Goal: Transaction & Acquisition: Book appointment/travel/reservation

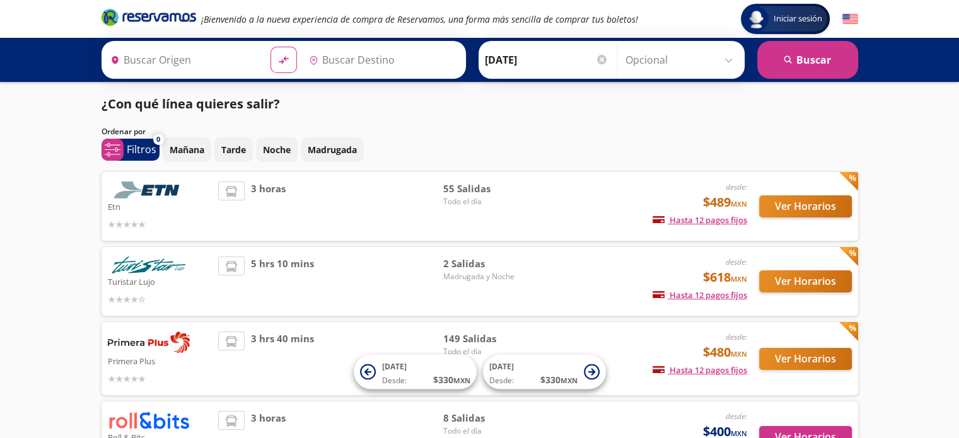
type input "Santiago de Querétaro, [GEOGRAPHIC_DATA]"
type input "[GEOGRAPHIC_DATA], [GEOGRAPHIC_DATA]"
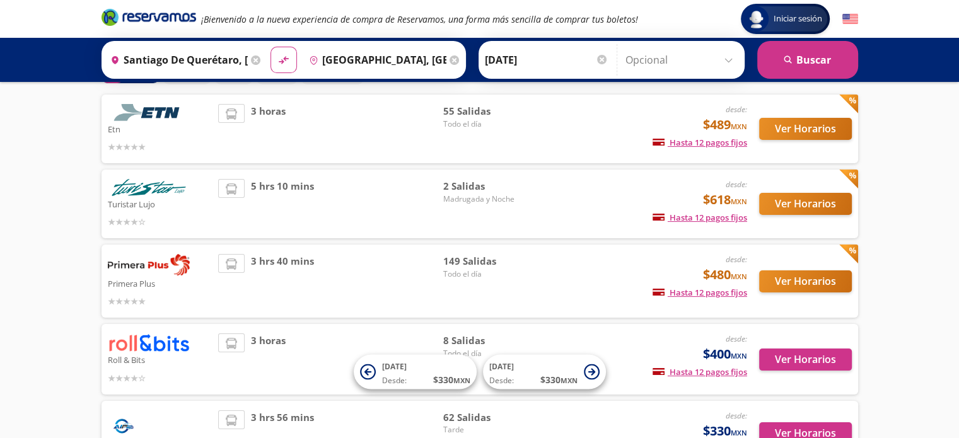
scroll to position [73, 0]
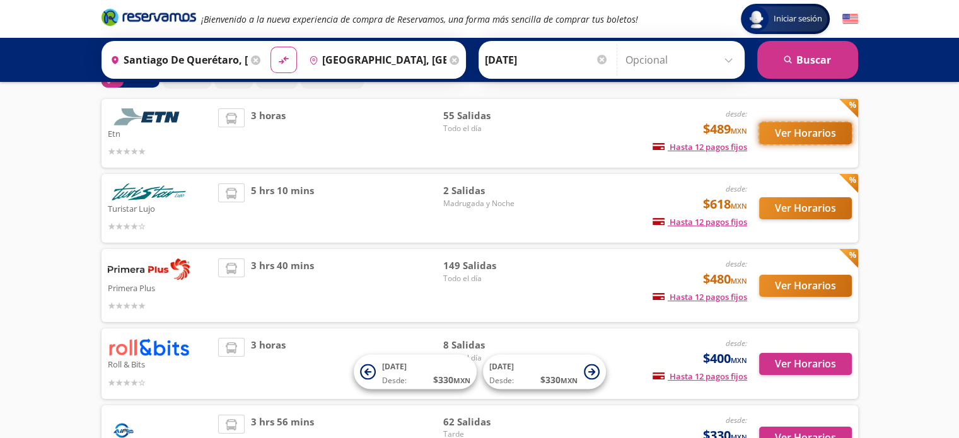
click at [818, 132] on button "Ver Horarios" at bounding box center [805, 133] width 93 height 22
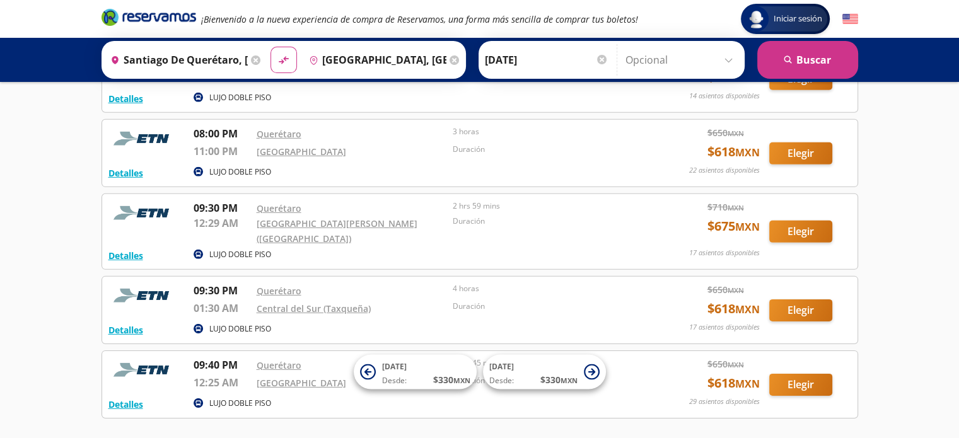
scroll to position [3934, 0]
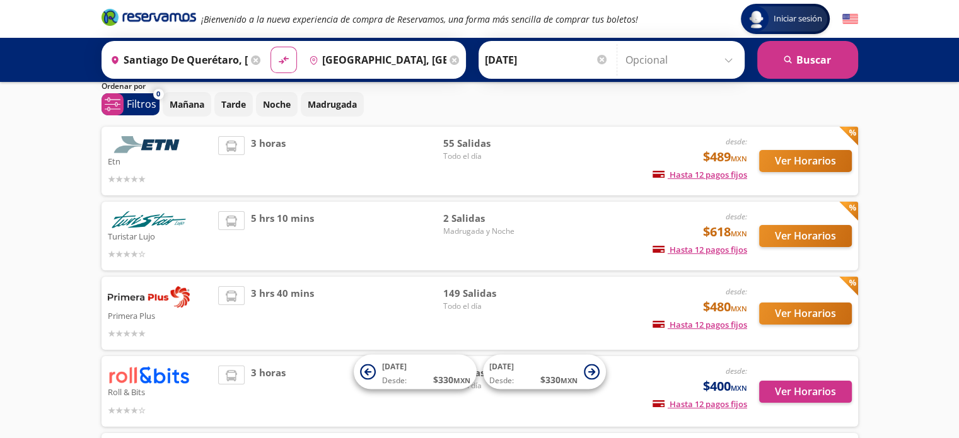
scroll to position [43, 0]
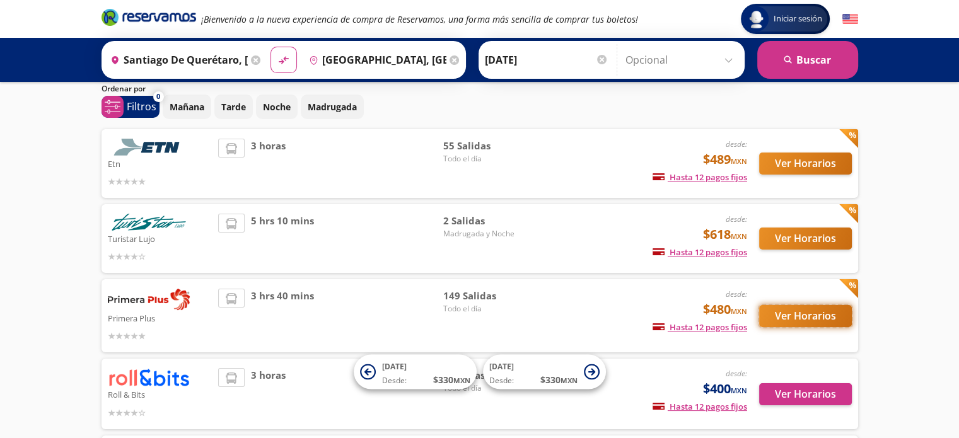
click at [823, 311] on button "Ver Horarios" at bounding box center [805, 316] width 93 height 22
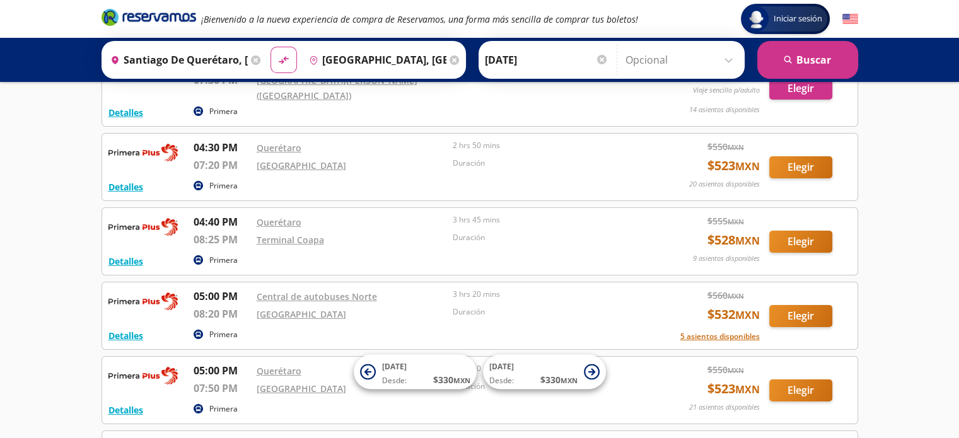
scroll to position [9130, 0]
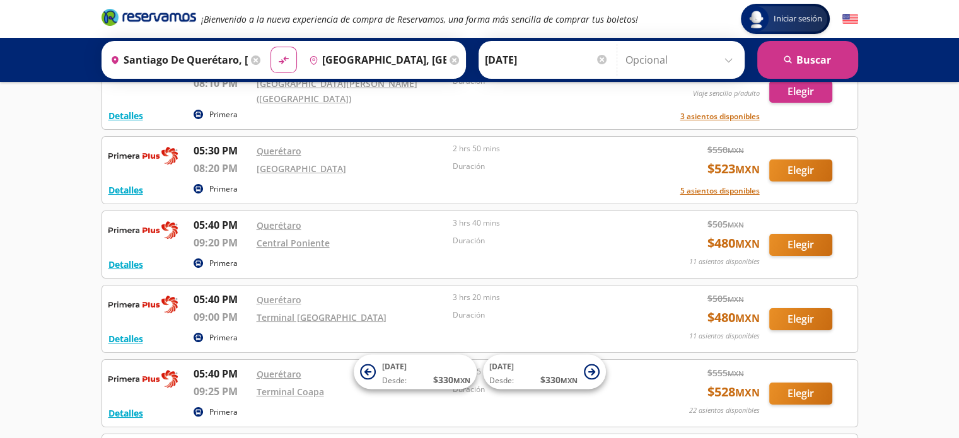
drag, startPoint x: 514, startPoint y: 292, endPoint x: 401, endPoint y: 274, distance: 114.8
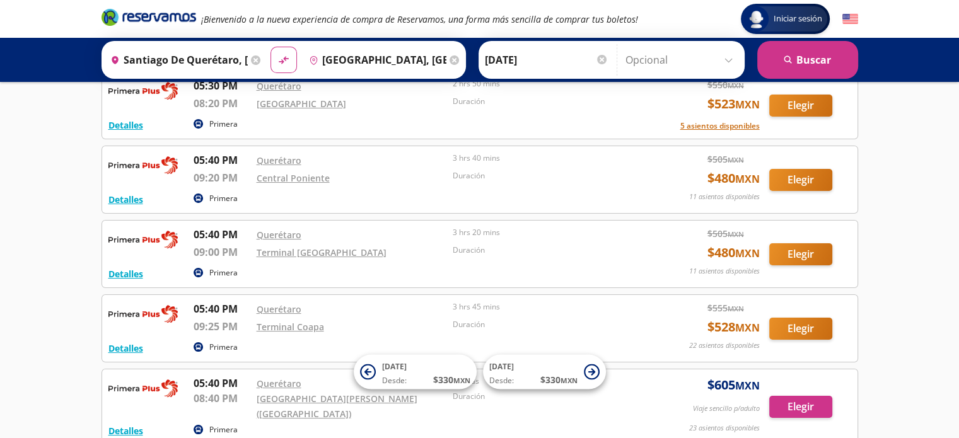
scroll to position [9608, 0]
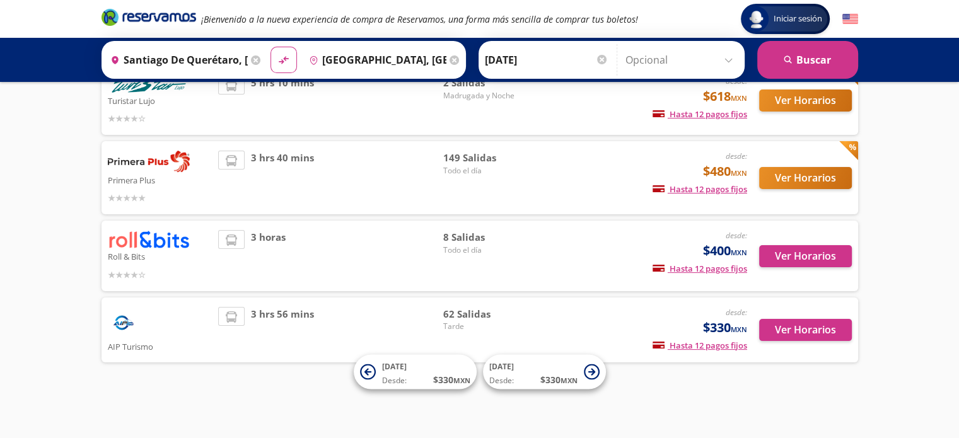
scroll to position [43, 0]
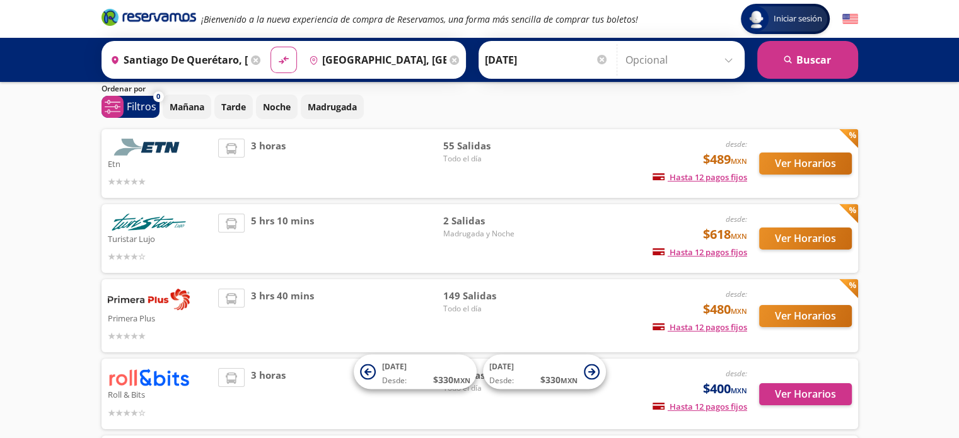
click at [158, 147] on img at bounding box center [149, 147] width 82 height 17
click at [818, 172] on button "Ver Horarios" at bounding box center [805, 164] width 93 height 22
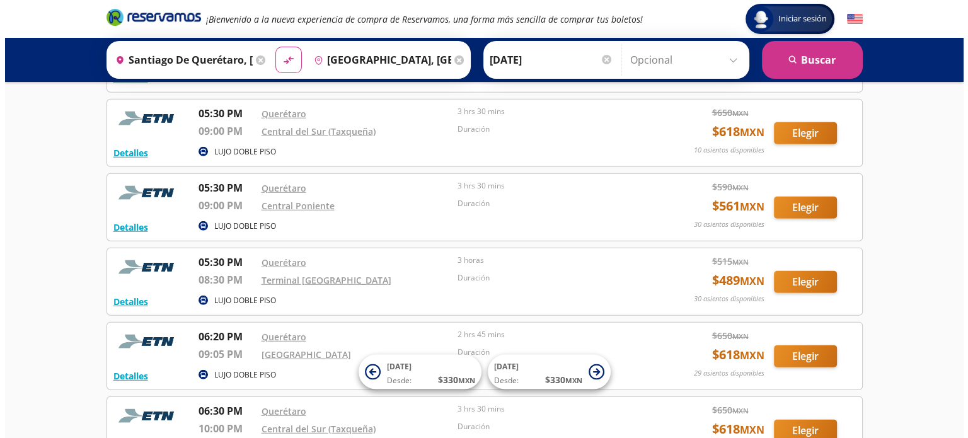
scroll to position [3387, 0]
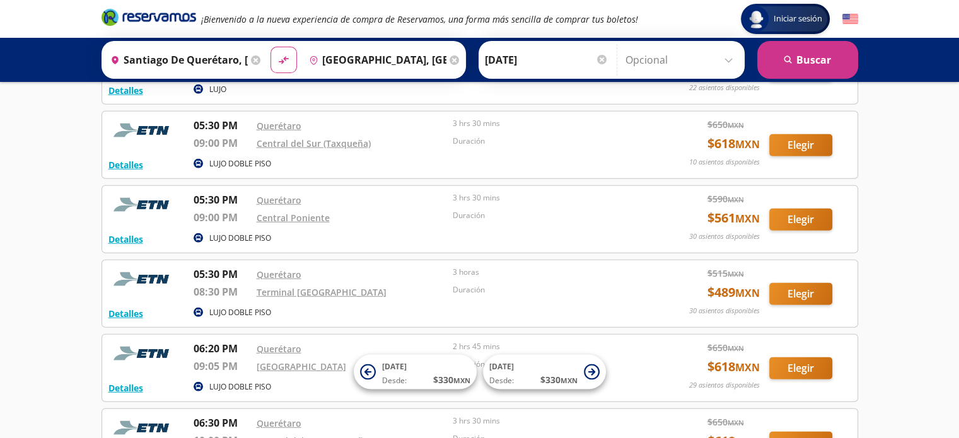
click at [137, 195] on div "Detalles LUJO DOBLE PISO 05:30 PM Querétaro 09:00 PM Central Poniente 3 hrs 30 …" at bounding box center [480, 219] width 757 height 68
click at [134, 233] on button "Detalles" at bounding box center [125, 239] width 35 height 13
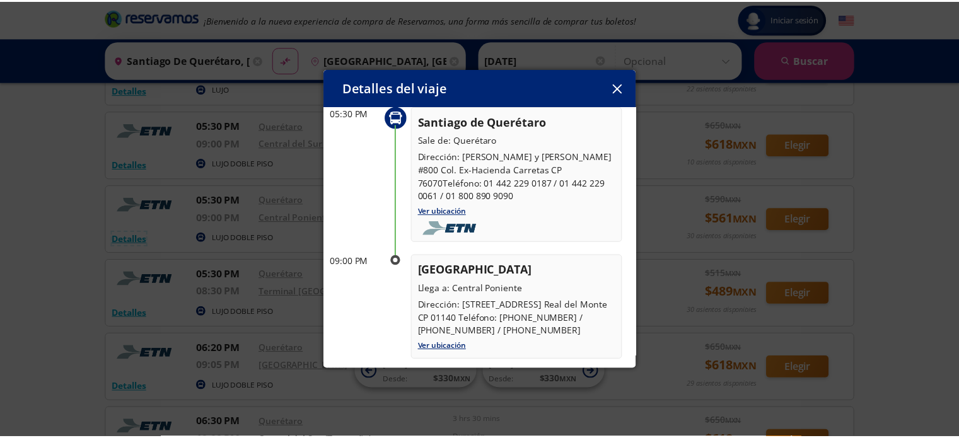
scroll to position [75, 0]
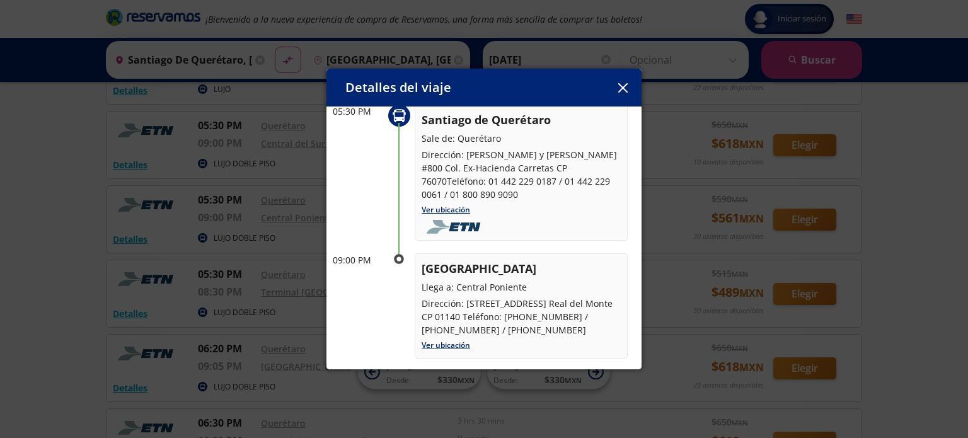
click at [616, 79] on button "button" at bounding box center [622, 87] width 19 height 19
